Goal: Transaction & Acquisition: Purchase product/service

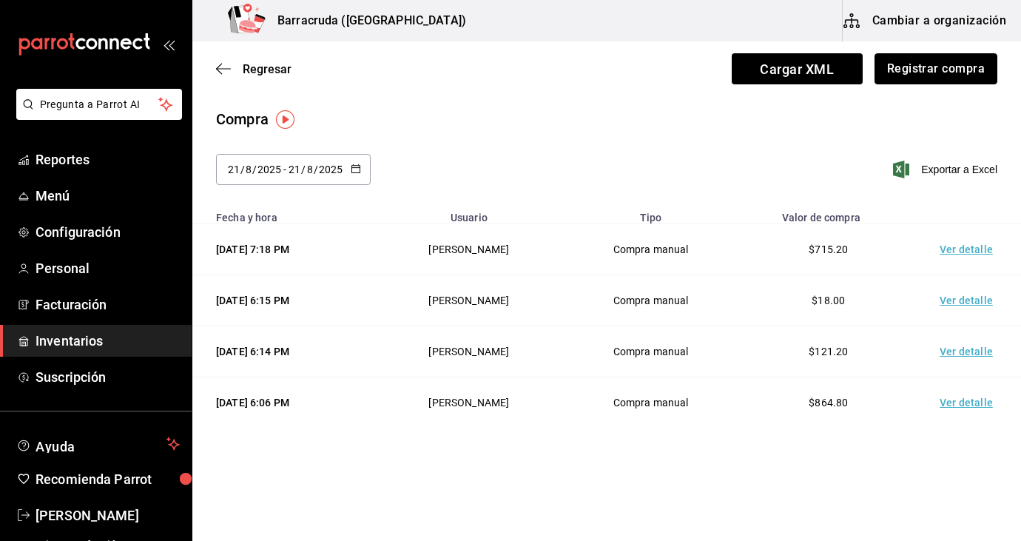
click at [951, 77] on button "Registrar compra" at bounding box center [936, 68] width 123 height 31
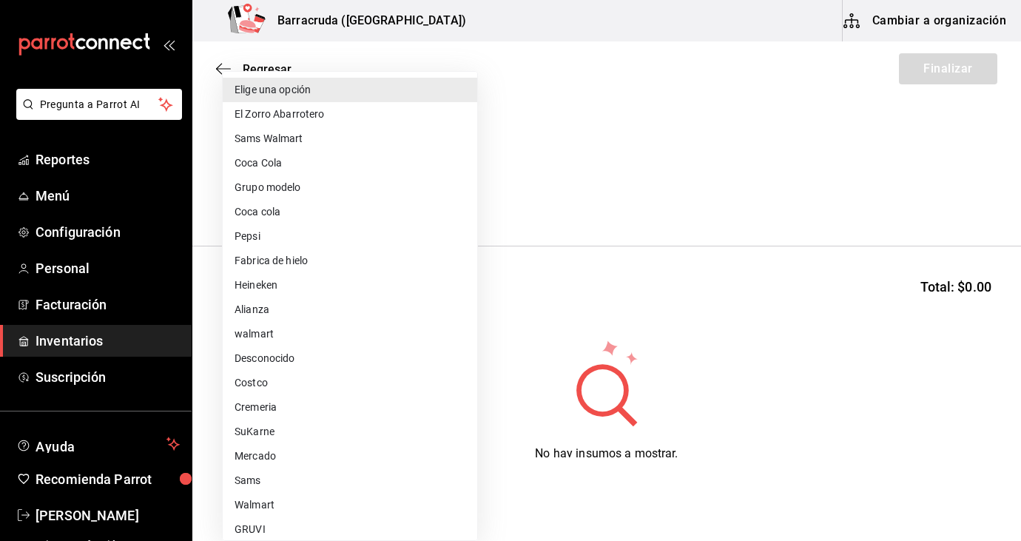
click at [457, 196] on body "Pregunta a Parrot AI Reportes Menú Configuración Personal Facturación Inventari…" at bounding box center [510, 228] width 1021 height 457
click at [614, 59] on div at bounding box center [510, 270] width 1021 height 541
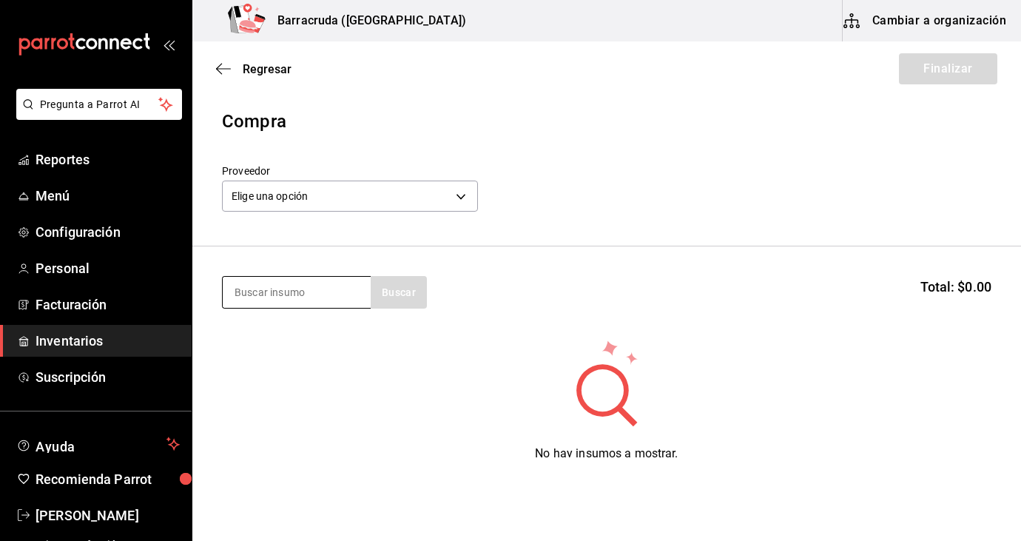
click at [314, 283] on input at bounding box center [297, 292] width 148 height 31
type input "tocino"
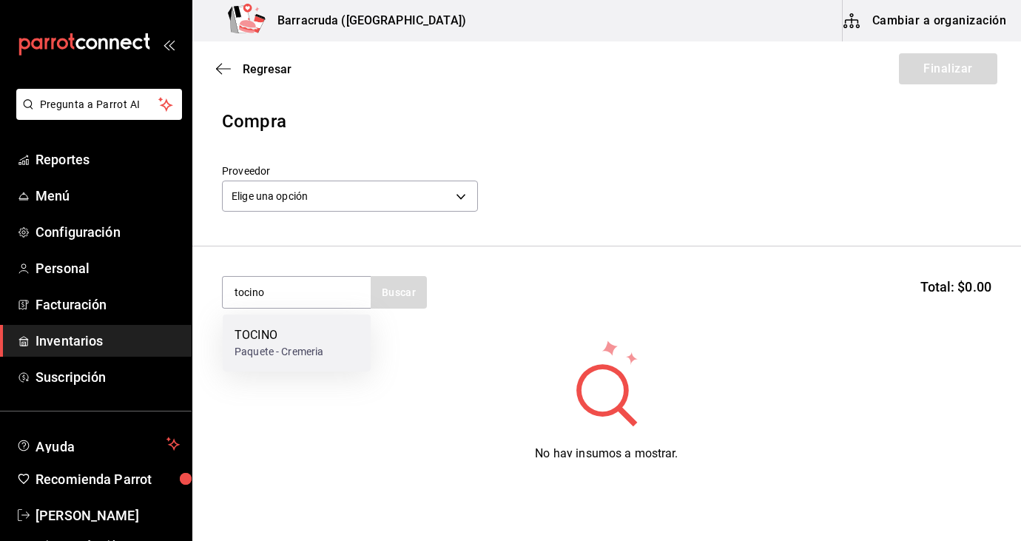
click at [276, 352] on div "Paquete - Cremeria" at bounding box center [279, 352] width 89 height 16
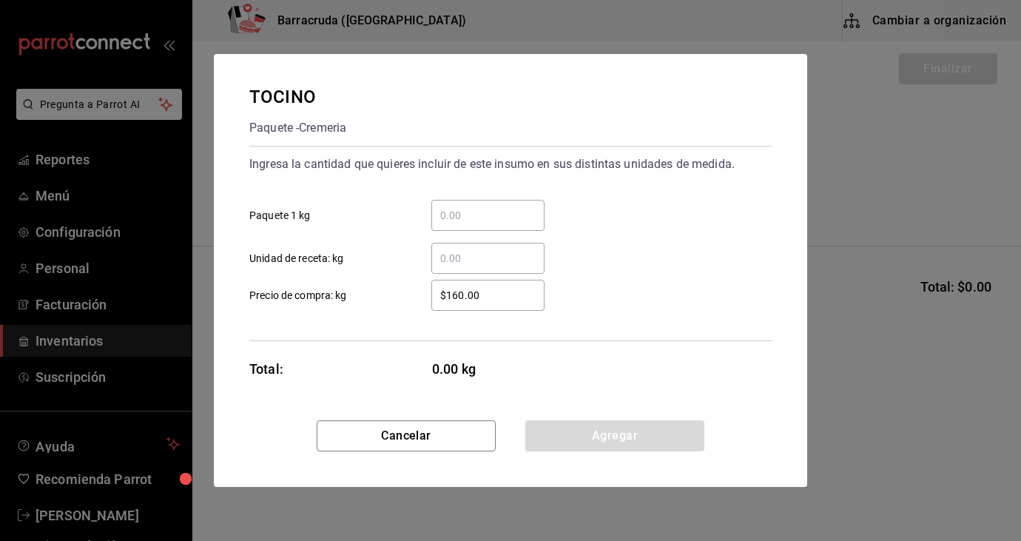
click at [477, 217] on input "​ Paquete 1 kg" at bounding box center [487, 215] width 113 height 18
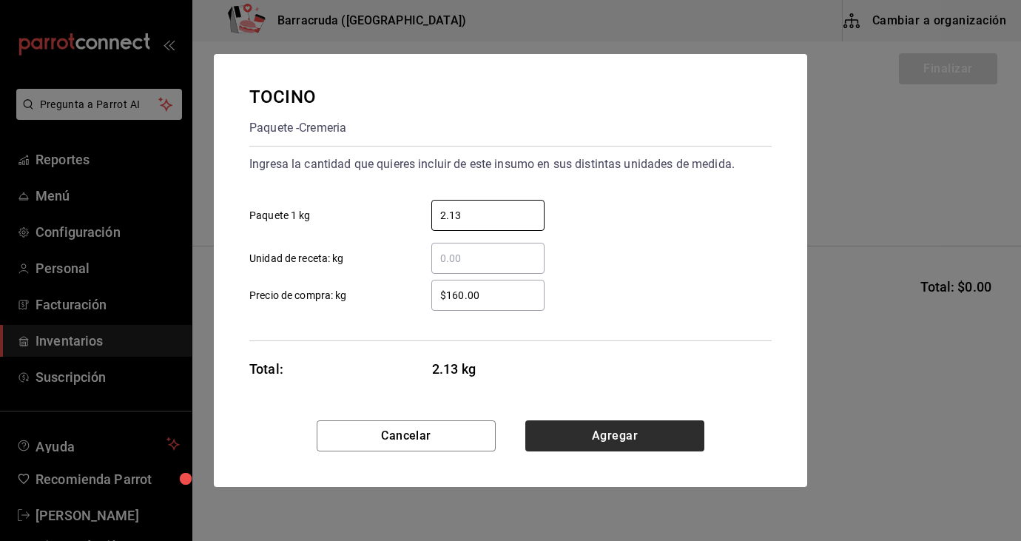
type input "2.13"
click at [590, 434] on button "Agregar" at bounding box center [614, 435] width 179 height 31
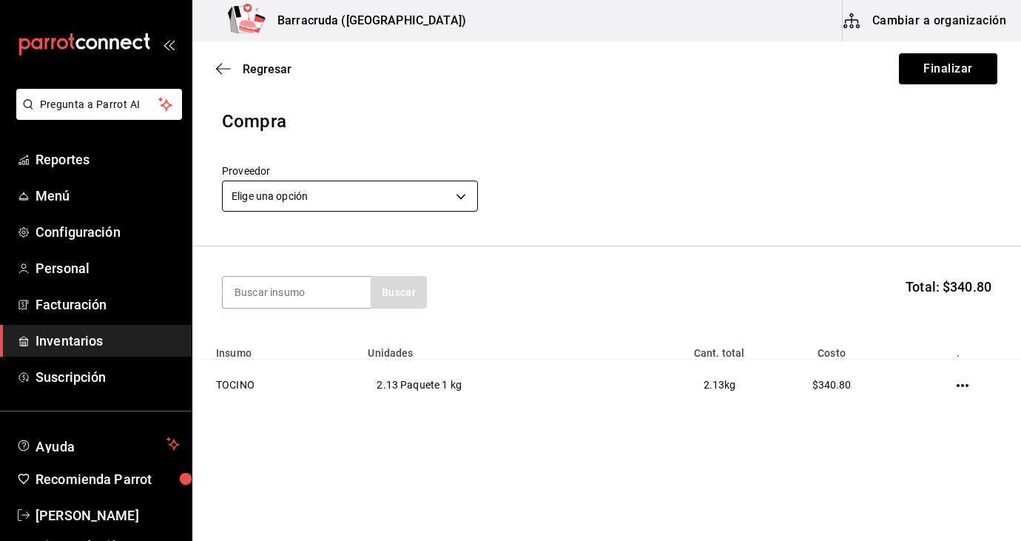
click at [461, 201] on body "Pregunta a Parrot AI Reportes Menú Configuración Personal Facturación Inventari…" at bounding box center [510, 228] width 1021 height 457
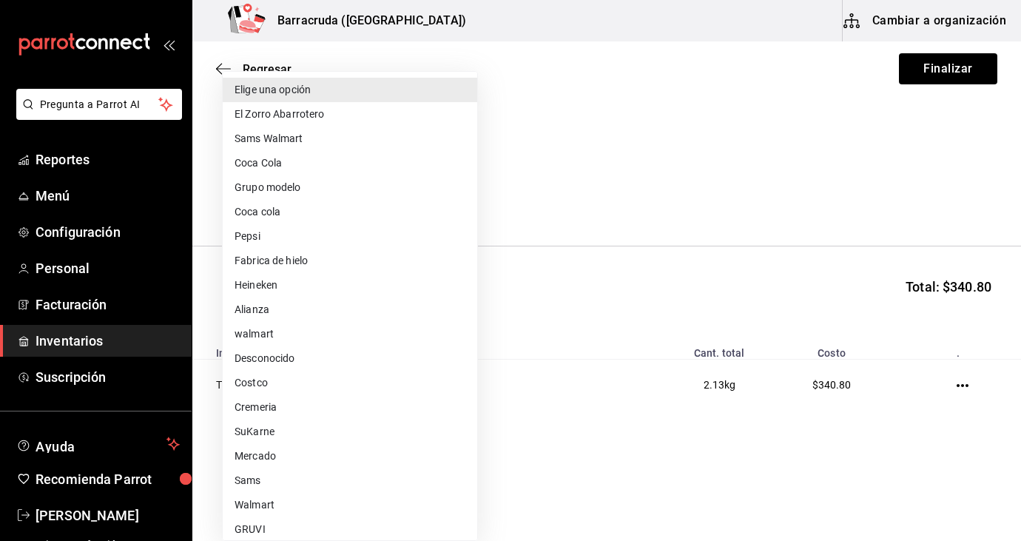
click at [265, 461] on li "Mercado" at bounding box center [350, 456] width 255 height 24
type input "f8227f61-4843-4432-8fcb-4275825620d8"
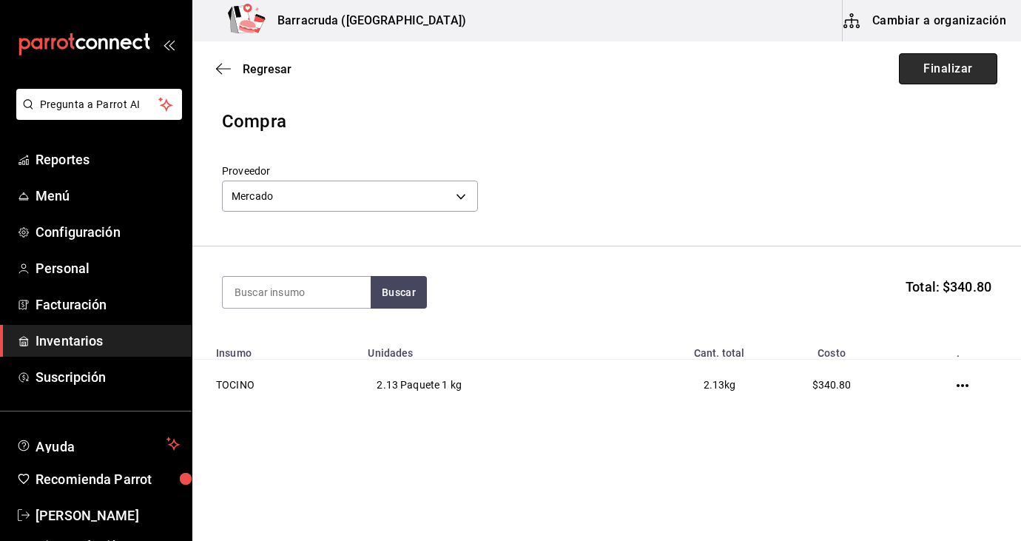
click at [929, 76] on button "Finalizar" at bounding box center [948, 68] width 98 height 31
